Goal: Task Accomplishment & Management: Manage account settings

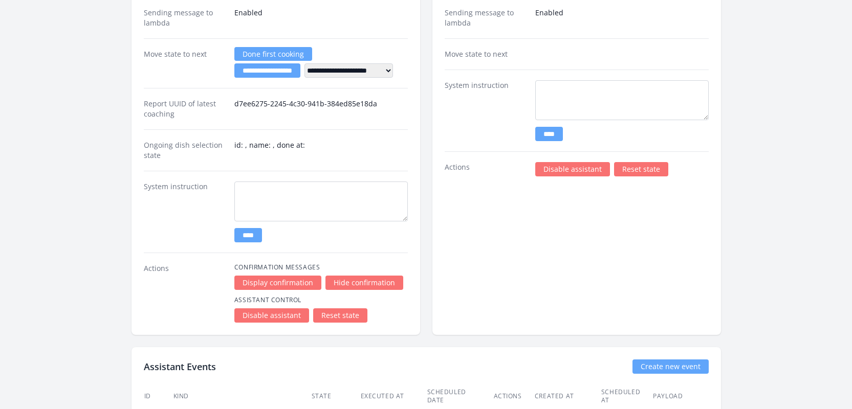
scroll to position [1392, 0]
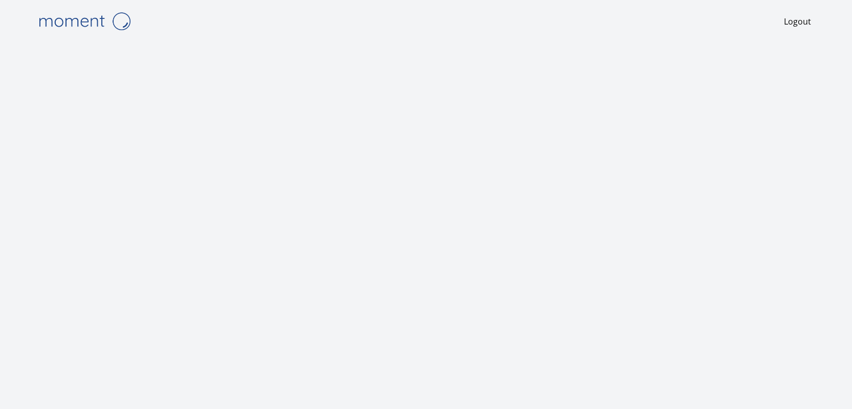
scroll to position [16, 0]
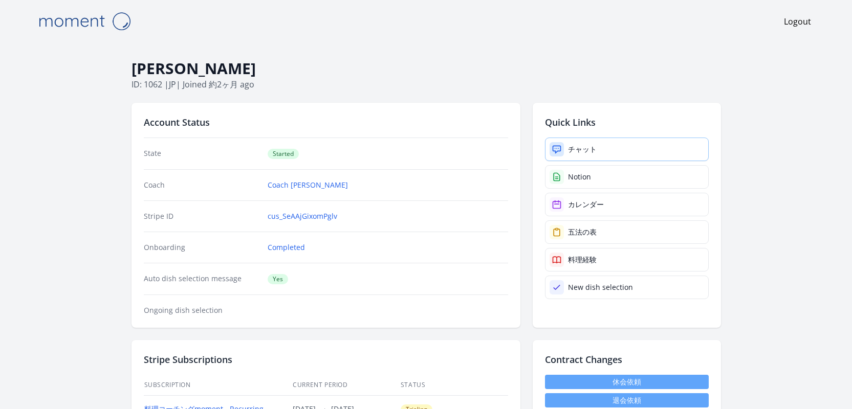
click at [589, 149] on div "チャット" at bounding box center [582, 149] width 29 height 10
click at [582, 176] on div "Notion" at bounding box center [579, 177] width 23 height 10
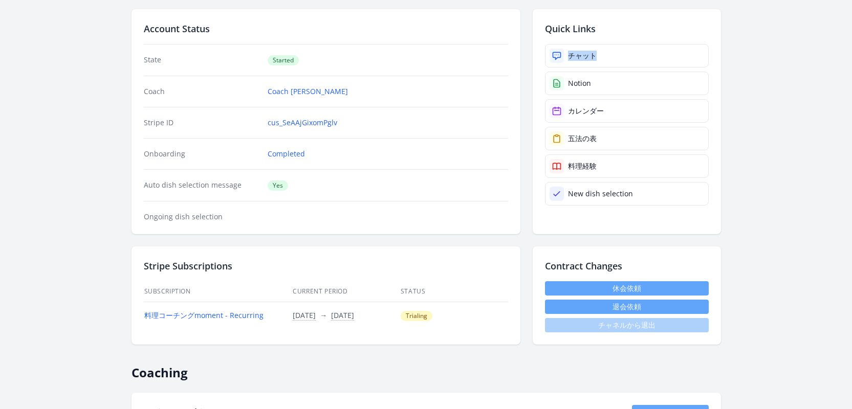
scroll to position [96, 0]
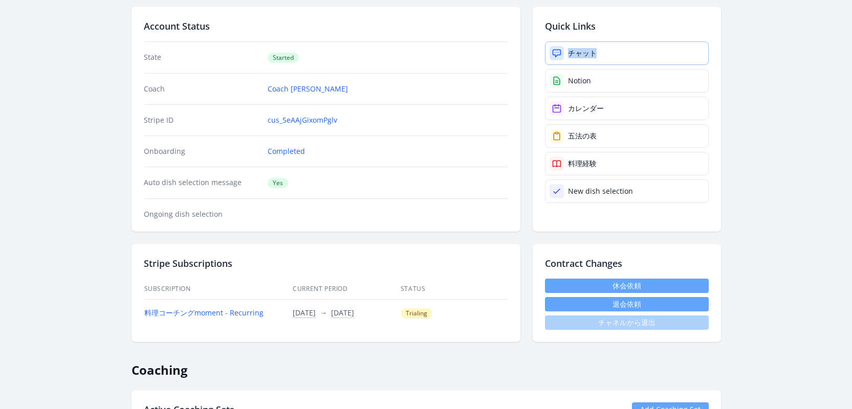
click at [584, 57] on div "チャット" at bounding box center [582, 53] width 29 height 10
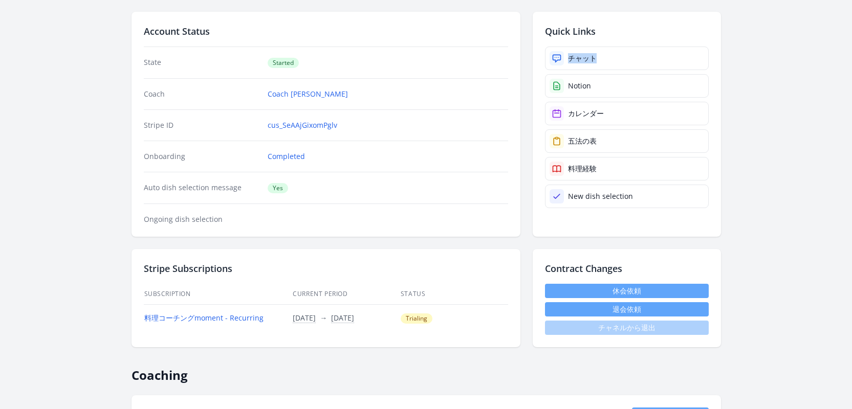
scroll to position [210, 0]
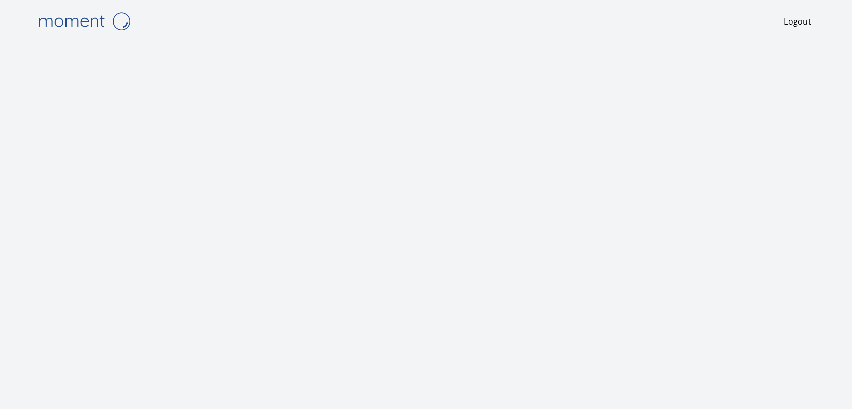
scroll to position [16, 0]
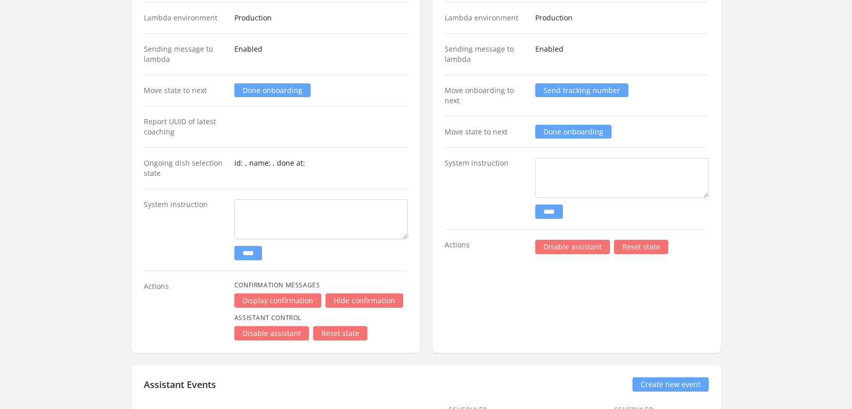
scroll to position [1322, 0]
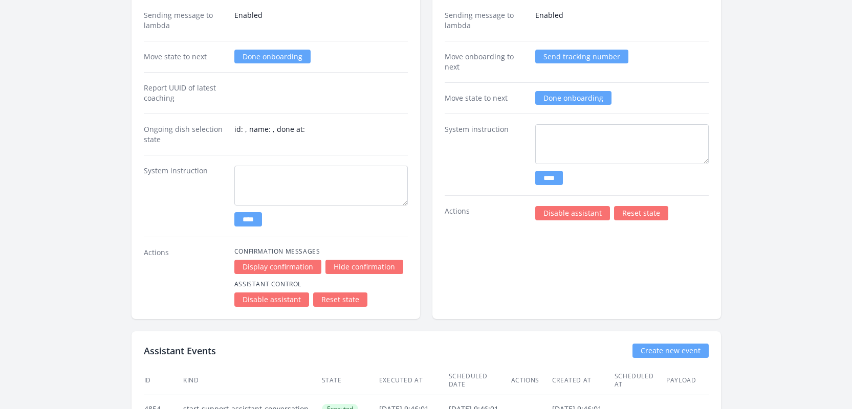
click at [561, 213] on link "Disable assistant" at bounding box center [572, 213] width 75 height 14
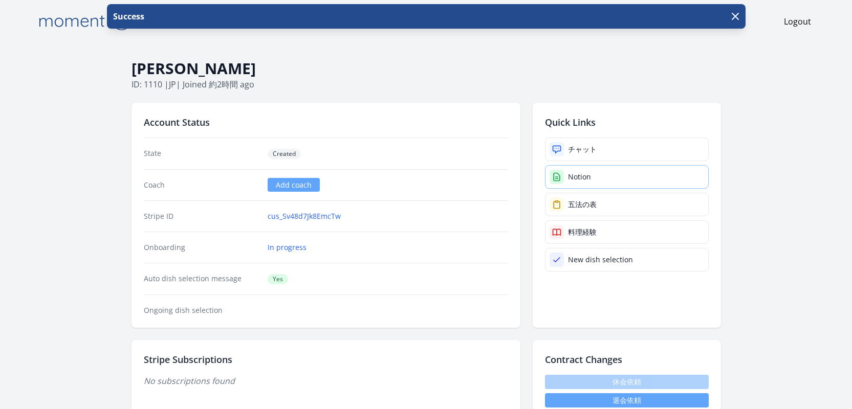
click at [575, 177] on div "Notion" at bounding box center [579, 177] width 23 height 10
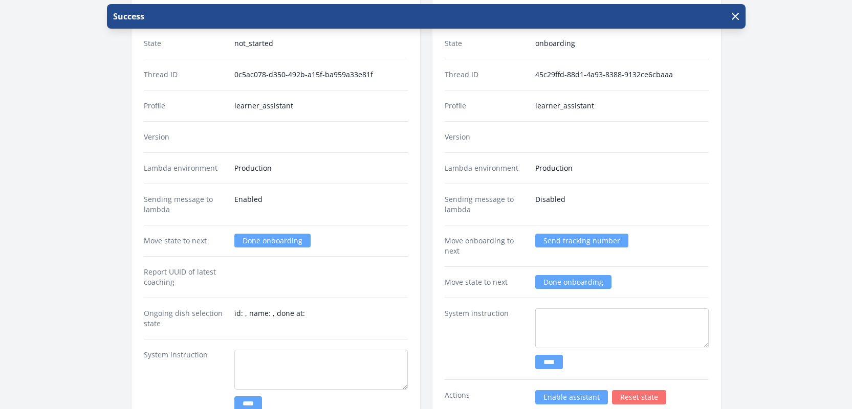
scroll to position [1352, 0]
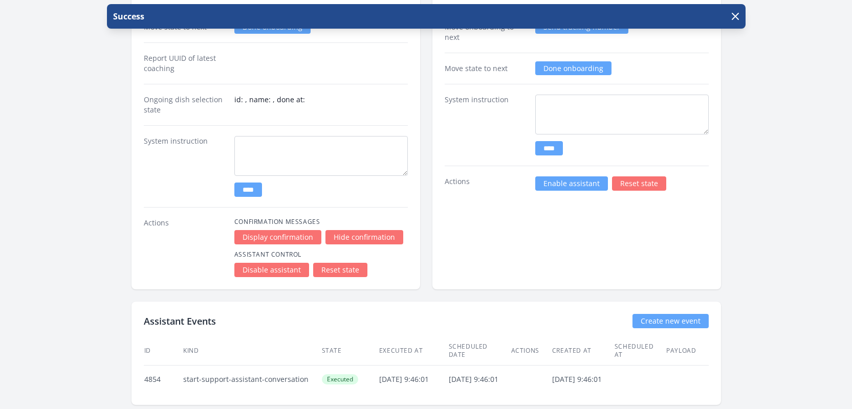
click at [553, 186] on link "Enable assistant" at bounding box center [571, 183] width 73 height 14
